Goal: Navigation & Orientation: Find specific page/section

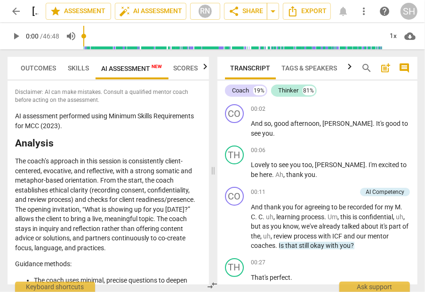
scroll to position [1638, 0]
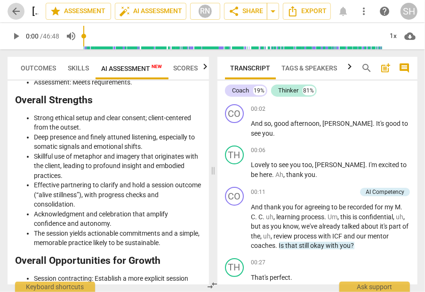
click at [14, 10] on span "arrow_back" at bounding box center [15, 11] width 11 height 11
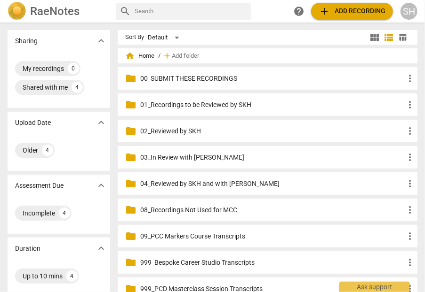
click at [194, 155] on p "03_In Review with [PERSON_NAME]" at bounding box center [272, 158] width 264 height 10
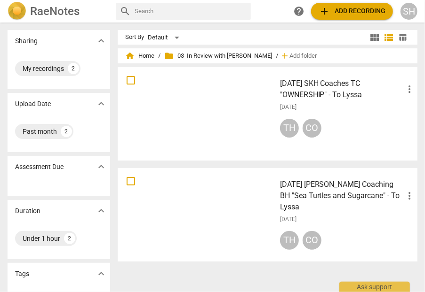
click at [341, 186] on h3 "[DATE] [PERSON_NAME] Coaching BH "Sea Turtles and Sugarcane" - To Lyssa" at bounding box center [342, 196] width 124 height 34
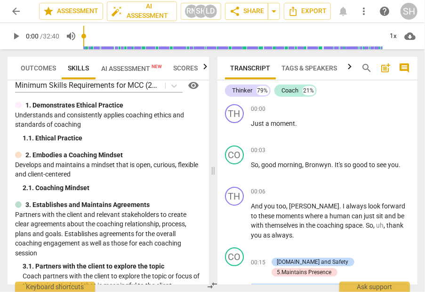
scroll to position [10, 0]
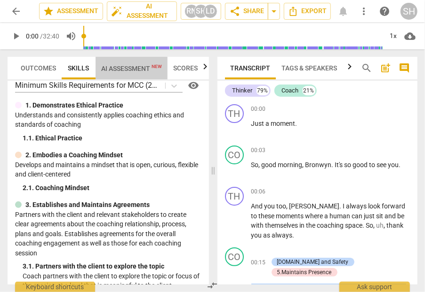
click at [143, 70] on span "AI Assessment New" at bounding box center [131, 69] width 61 height 8
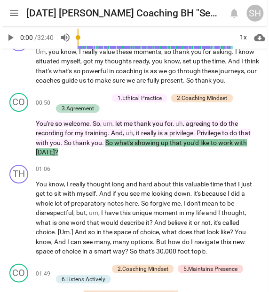
scroll to position [279, 0]
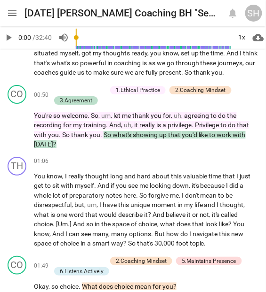
click at [12, 14] on span "menu" at bounding box center [12, 13] width 11 height 11
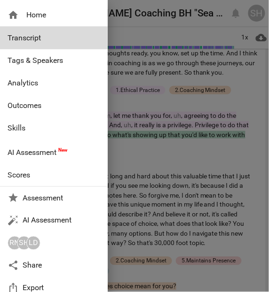
click at [23, 151] on span "AI Assessment New" at bounding box center [38, 152] width 60 height 9
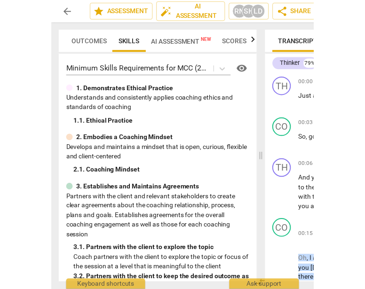
scroll to position [0, 0]
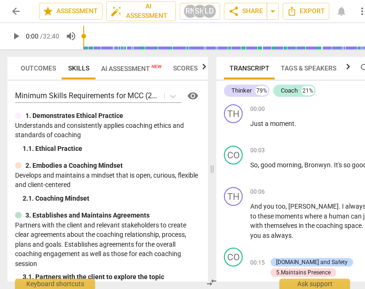
click at [17, 13] on span "arrow_back" at bounding box center [15, 11] width 11 height 11
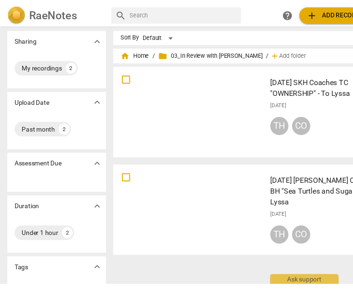
scroll to position [0, 58]
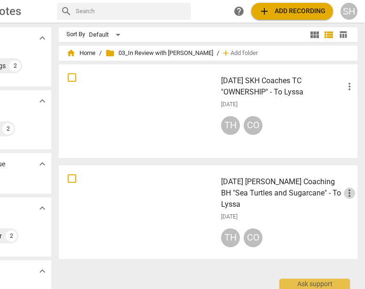
click at [346, 194] on span "more_vert" at bounding box center [349, 193] width 11 height 11
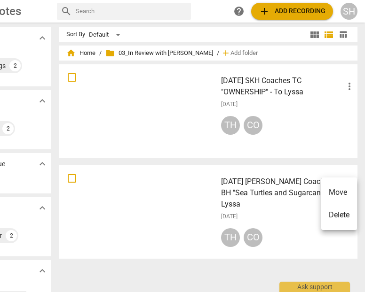
click at [345, 193] on li "Move" at bounding box center [339, 192] width 36 height 23
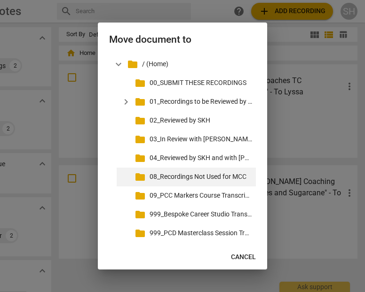
click at [212, 175] on p "08_Recordings Not Used for MCC" at bounding box center [200, 177] width 102 height 10
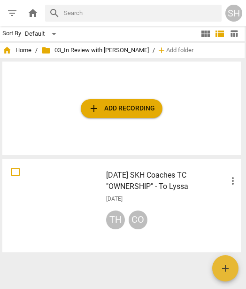
scroll to position [0, 0]
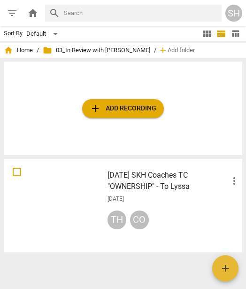
click at [74, 274] on div "Sort By Default view_module view_list table_chart home Home / folder 03_In Revi…" at bounding box center [123, 141] width 246 height 283
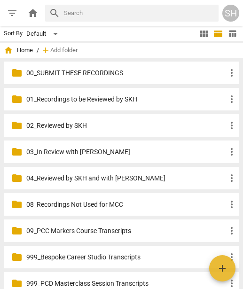
click at [84, 69] on p "00_SUBMIT THESE RECORDINGS" at bounding box center [126, 73] width 200 height 10
